Goal: Task Accomplishment & Management: Manage account settings

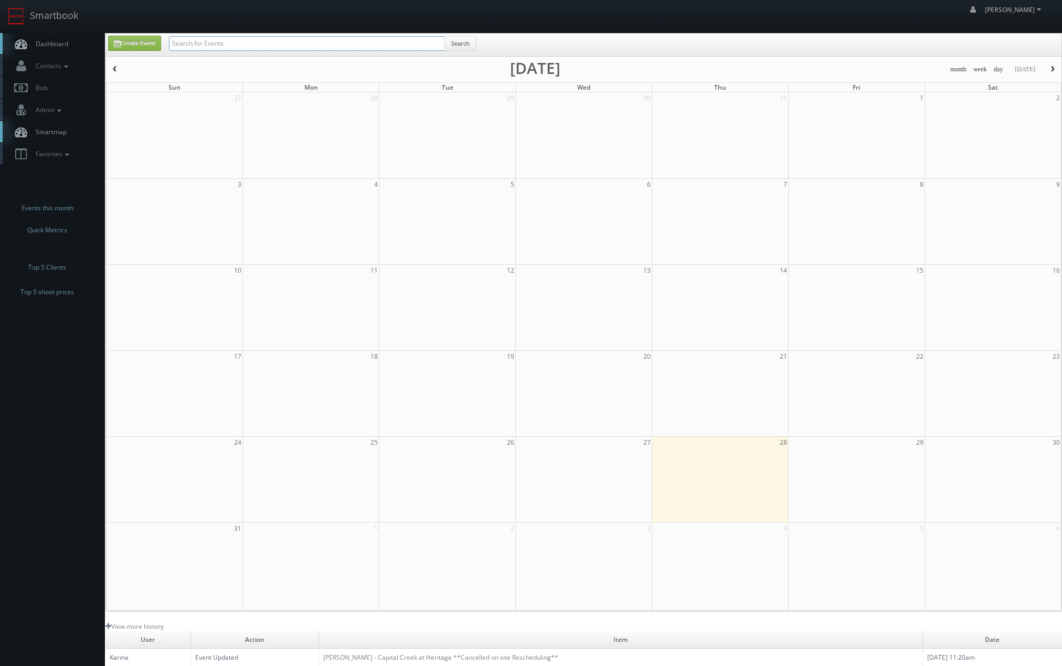
click at [322, 44] on input "text" at bounding box center [307, 43] width 276 height 15
type input "[PERSON_NAME]"
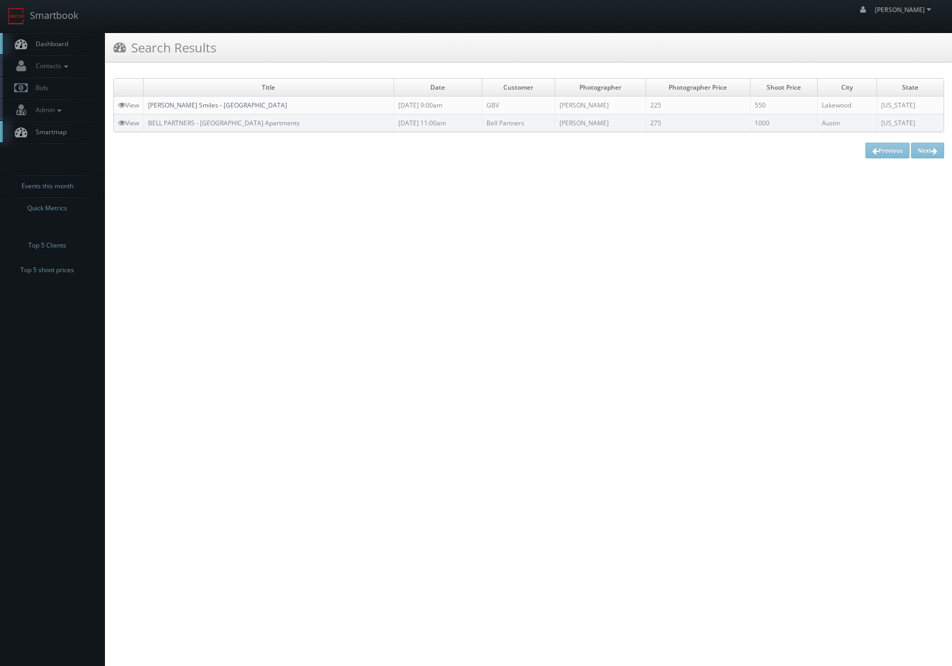
click at [188, 103] on link "[PERSON_NAME] Smiles - [GEOGRAPHIC_DATA]" at bounding box center [217, 105] width 139 height 9
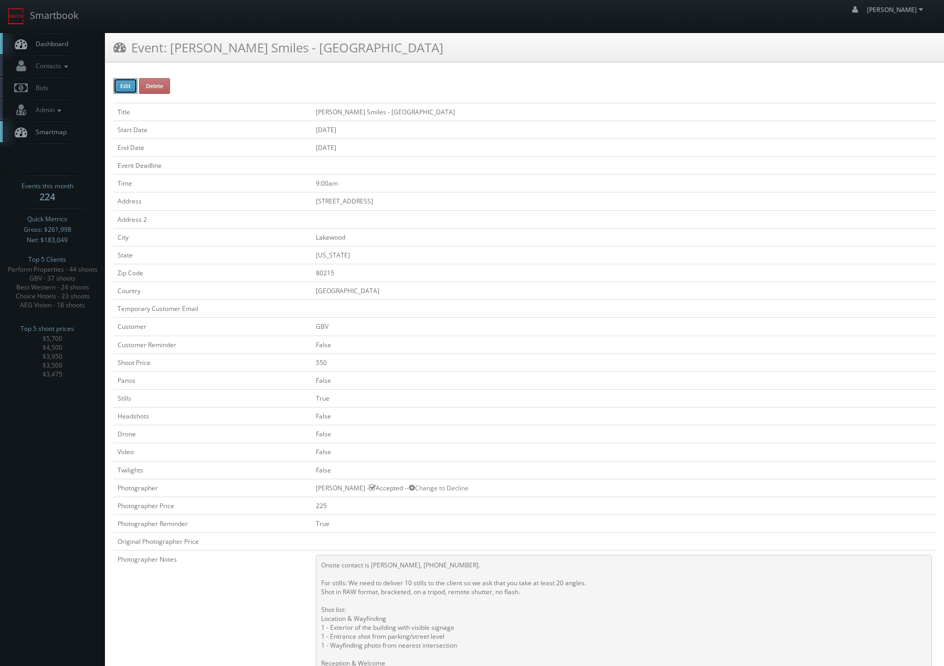
click at [123, 82] on button "Edit" at bounding box center [125, 86] width 24 height 16
type input "[PERSON_NAME] Smiles - [GEOGRAPHIC_DATA]"
type input "9210 W Colfax Ave"
type input "Lakewood"
type input "80215"
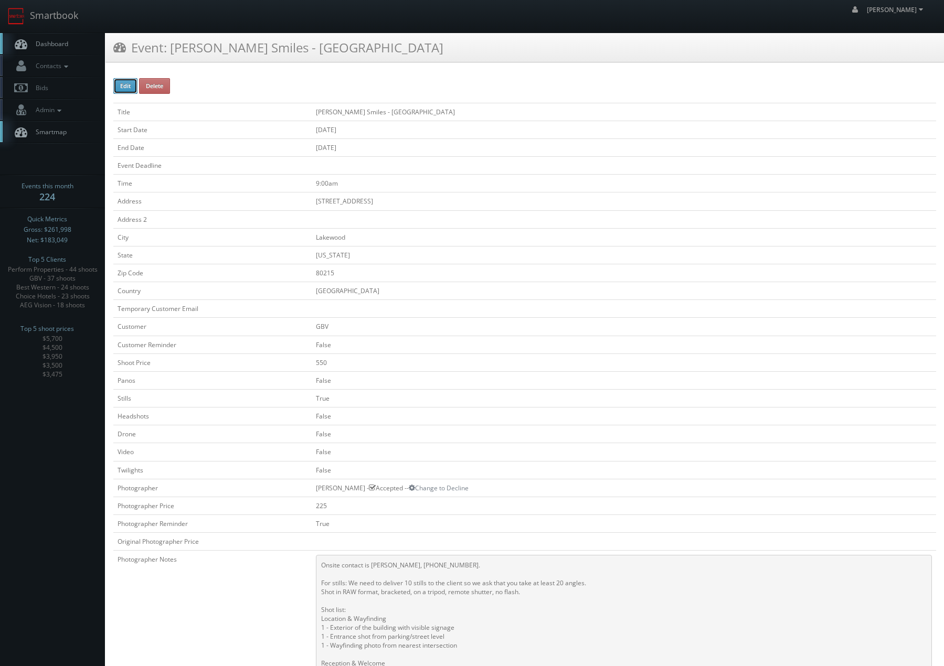
checkbox input "false"
type input "550"
checkbox input "false"
checkbox input "true"
checkbox input "false"
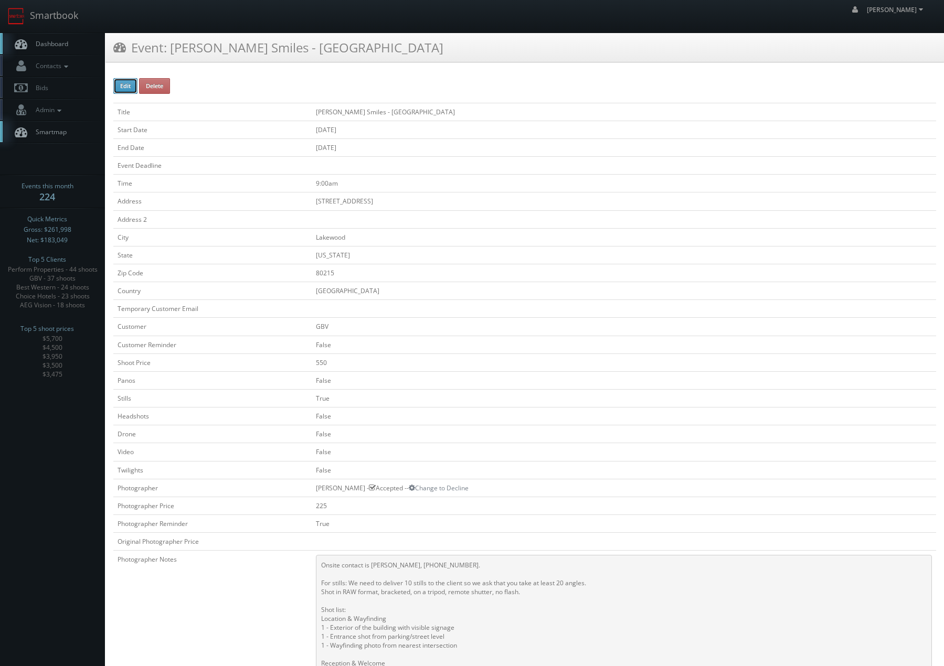
checkbox input "false"
type input "08/25/2025"
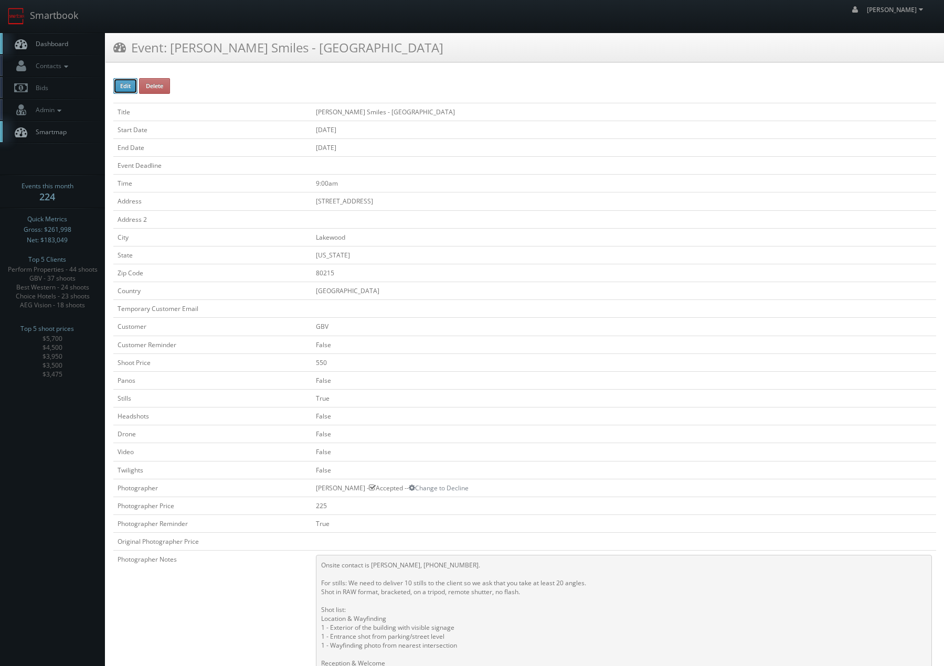
type input "08/25/2025"
type input "9:00am"
checkbox input "true"
checkbox input "false"
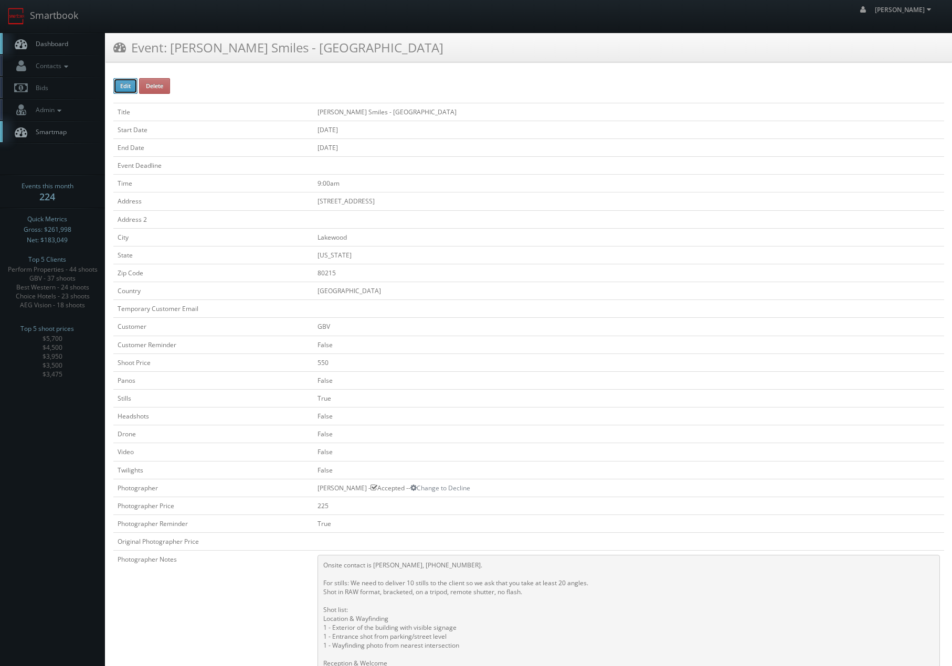
type input "225"
type input "550"
select select "[US_STATE]"
select select "fake72@mg.cs3calendar.com"
select select "a.quinn.photo@gmail.com"
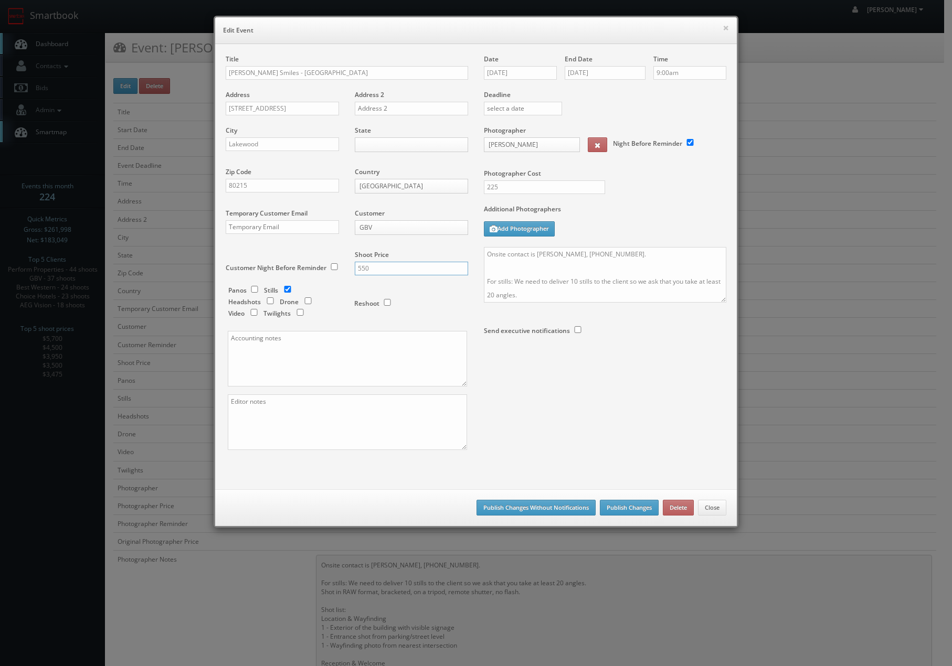
click at [373, 262] on input "550" at bounding box center [411, 269] width 113 height 14
type input "800"
click at [633, 463] on div "Title Reva Smiles - Denver Address 9210 W Colfax Ave Address 2 City Lakewood St…" at bounding box center [476, 262] width 516 height 414
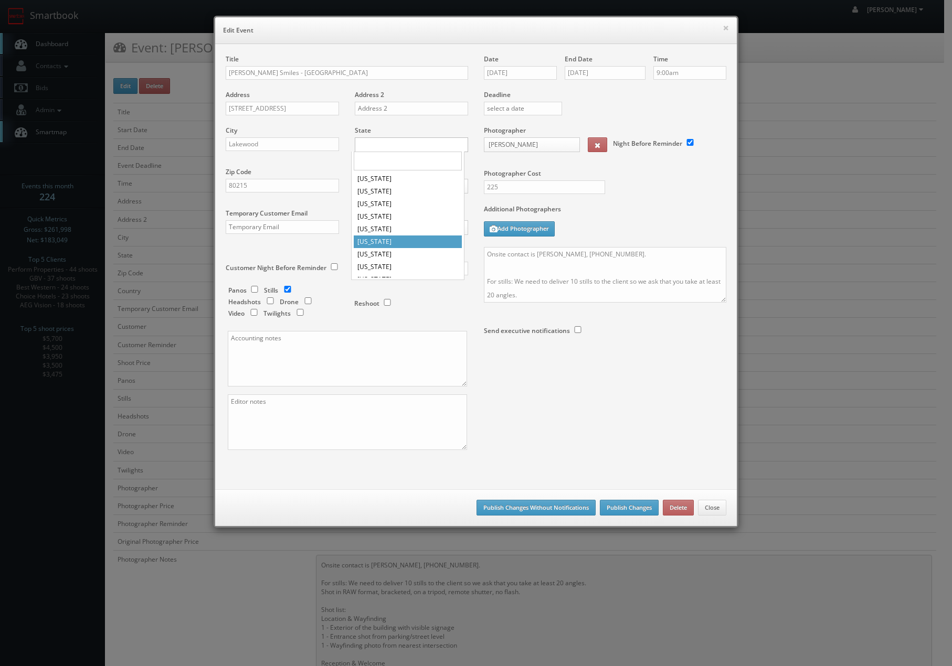
click at [387, 146] on body "Smartbook Toggle Side Navigation Toggle Top Navigation Chris_Sardinas Chris_Sar…" at bounding box center [472, 527] width 944 height 1055
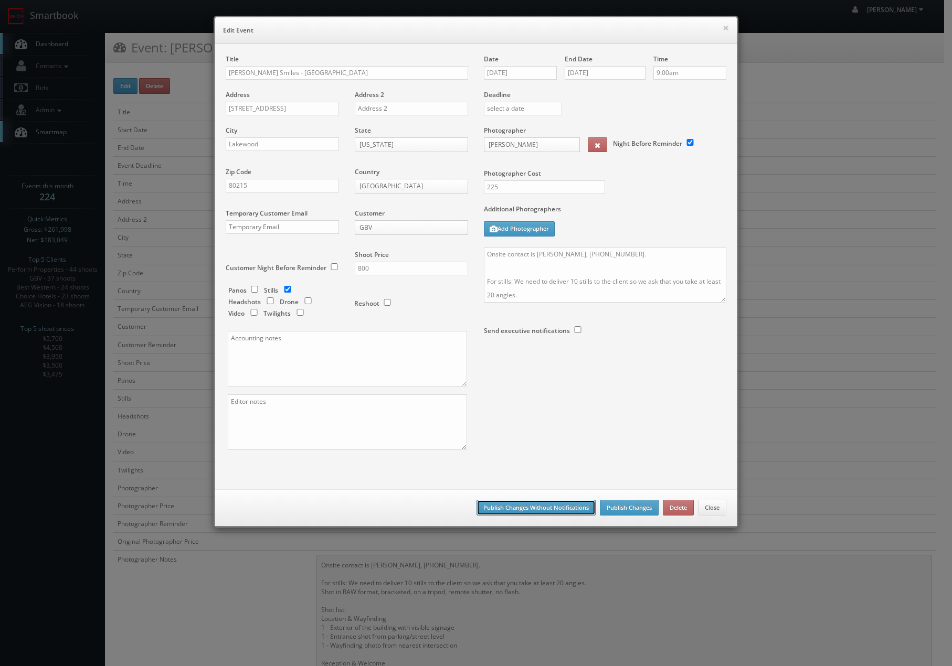
click at [544, 509] on button "Publish Changes Without Notifications" at bounding box center [535, 508] width 119 height 16
